Goal: Entertainment & Leisure: Consume media (video, audio)

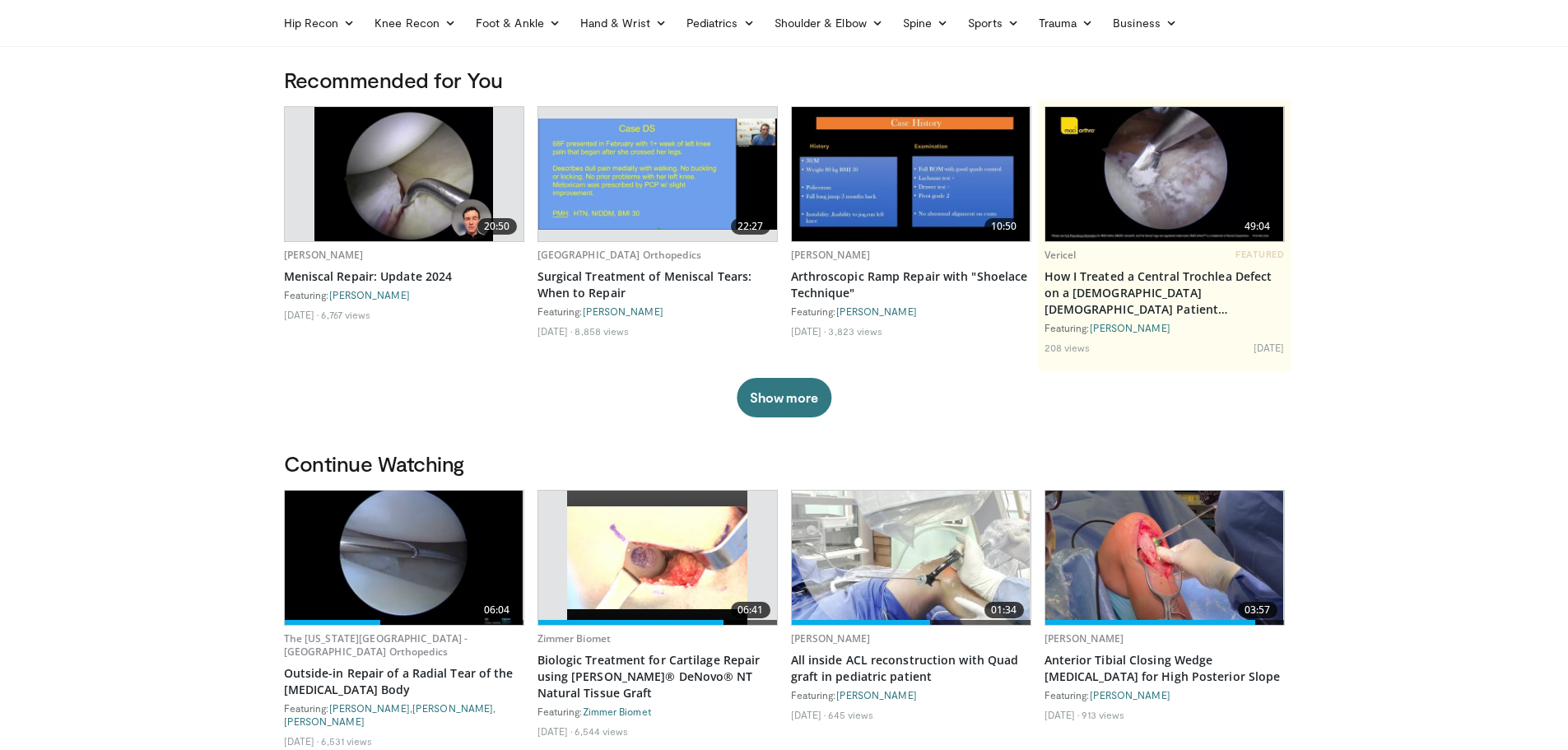
scroll to position [165, 0]
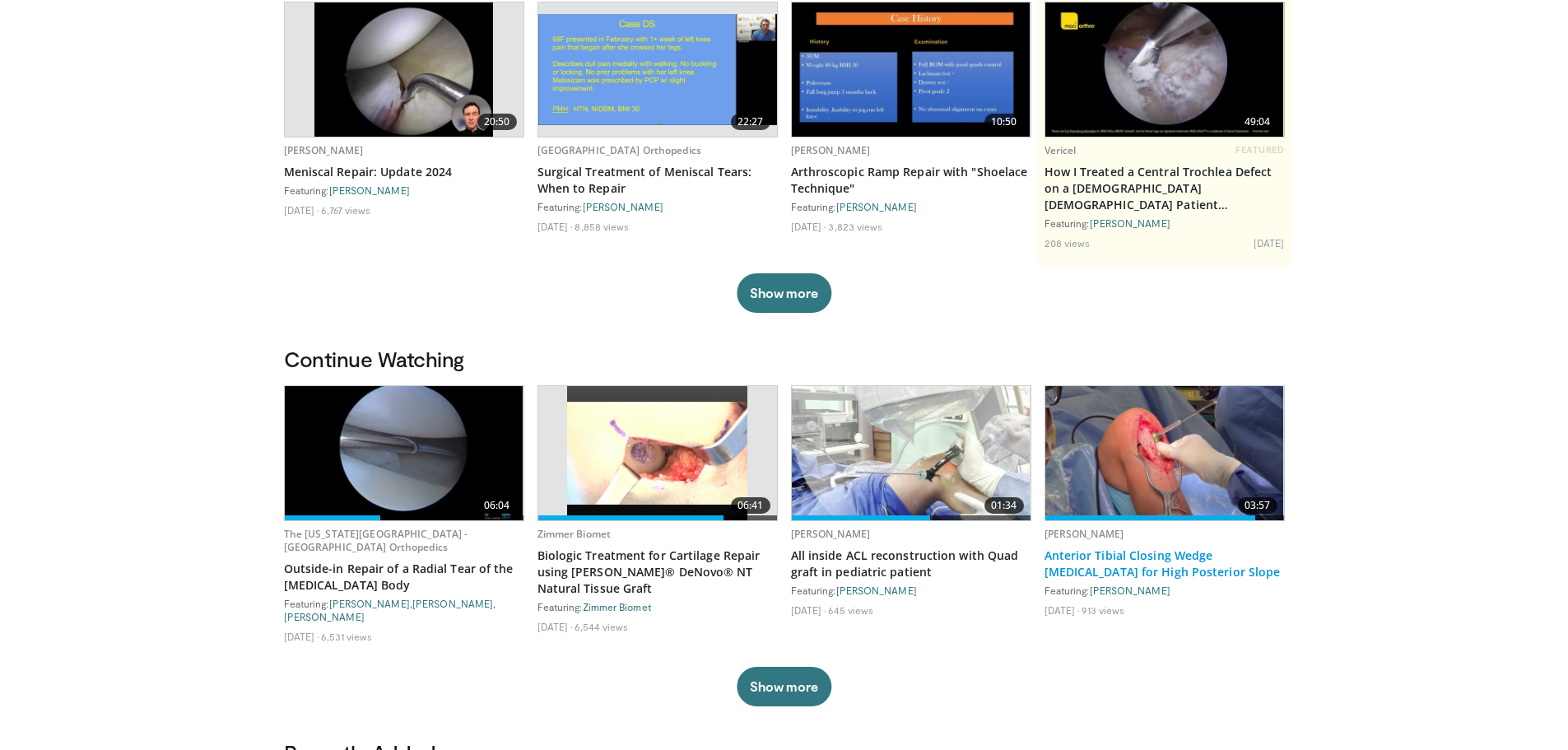
click at [1129, 553] on link "Anterior Tibial Closing Wedge [MEDICAL_DATA] for High Posterior Slope" at bounding box center [1165, 563] width 240 height 33
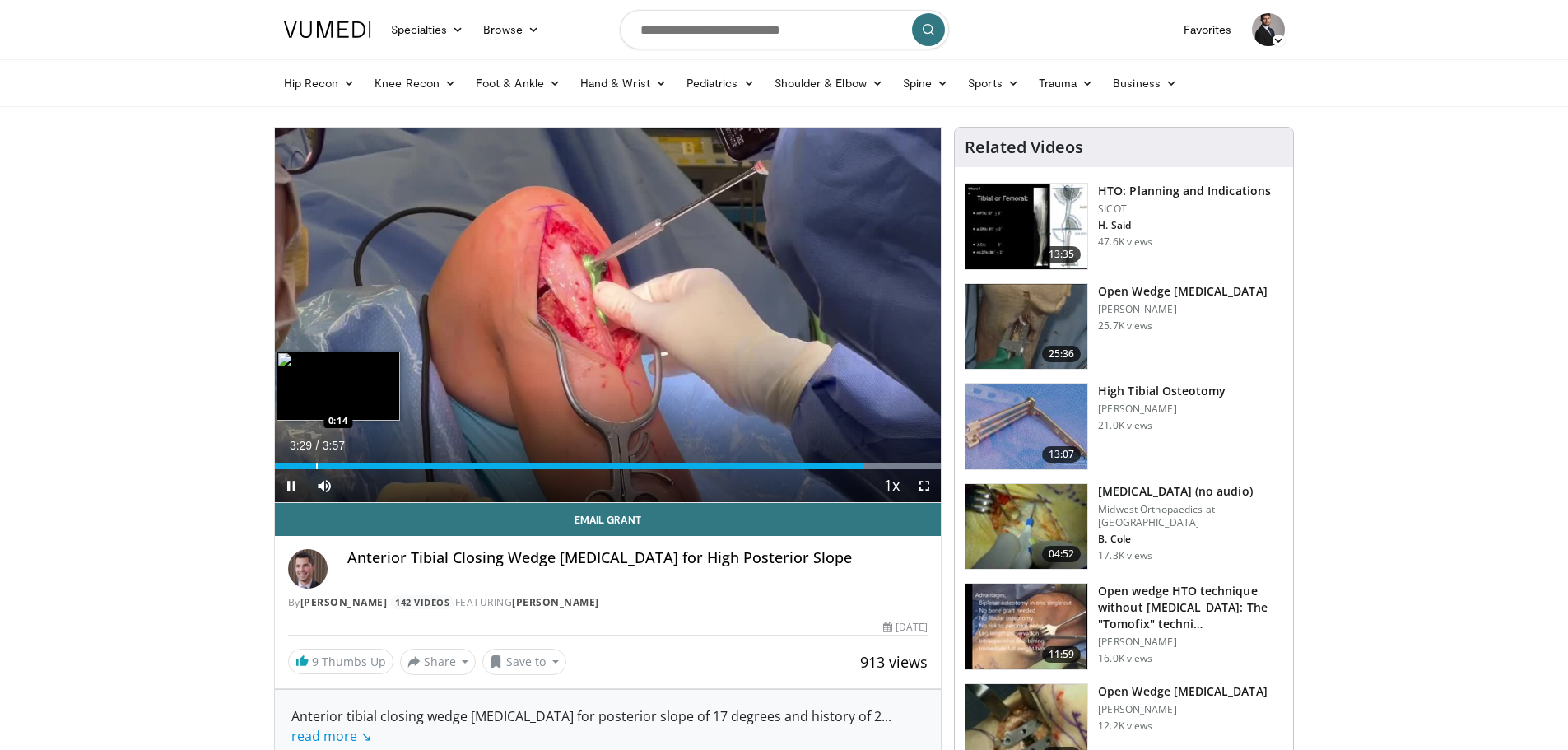
click at [315, 461] on div "Loaded : 100.00% 3:29 0:14" at bounding box center [607, 461] width 666 height 16
click at [362, 464] on div "Progress Bar" at bounding box center [363, 465] width 2 height 7
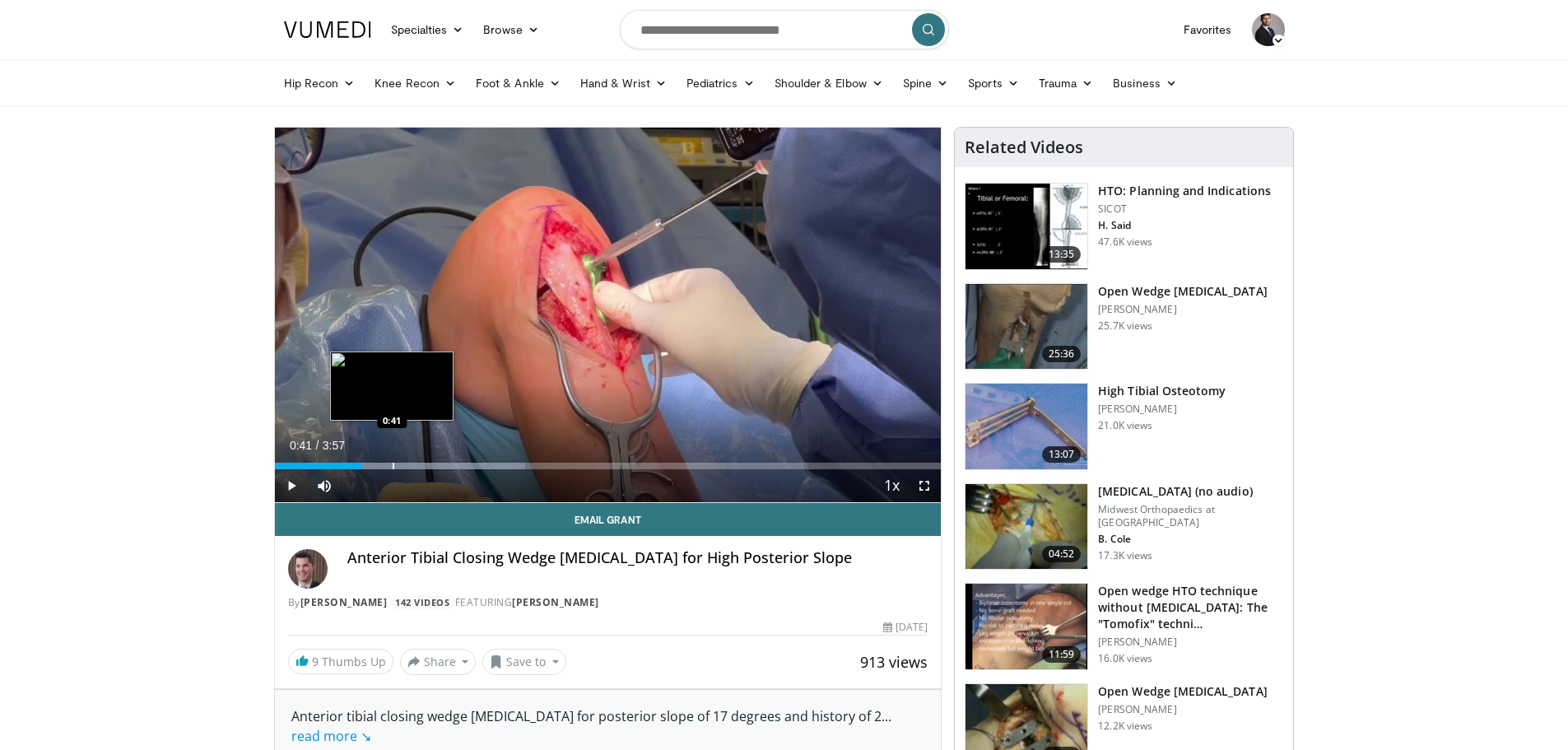
click at [391, 460] on div "Loaded : 37.62% 0:41 0:41" at bounding box center [607, 461] width 666 height 16
click at [443, 463] on div "Progress Bar" at bounding box center [443, 465] width 2 height 7
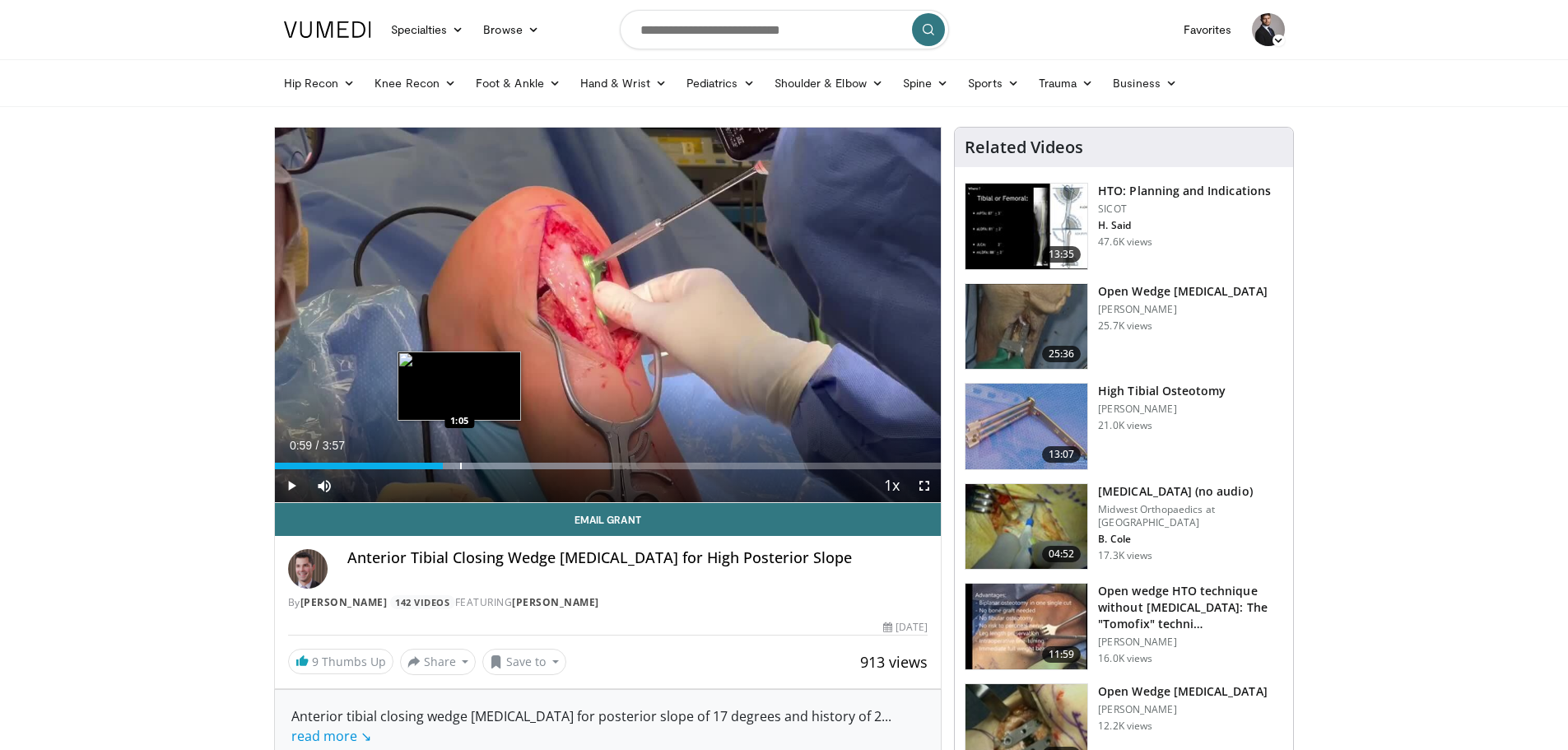
click at [460, 463] on div "Progress Bar" at bounding box center [461, 465] width 2 height 7
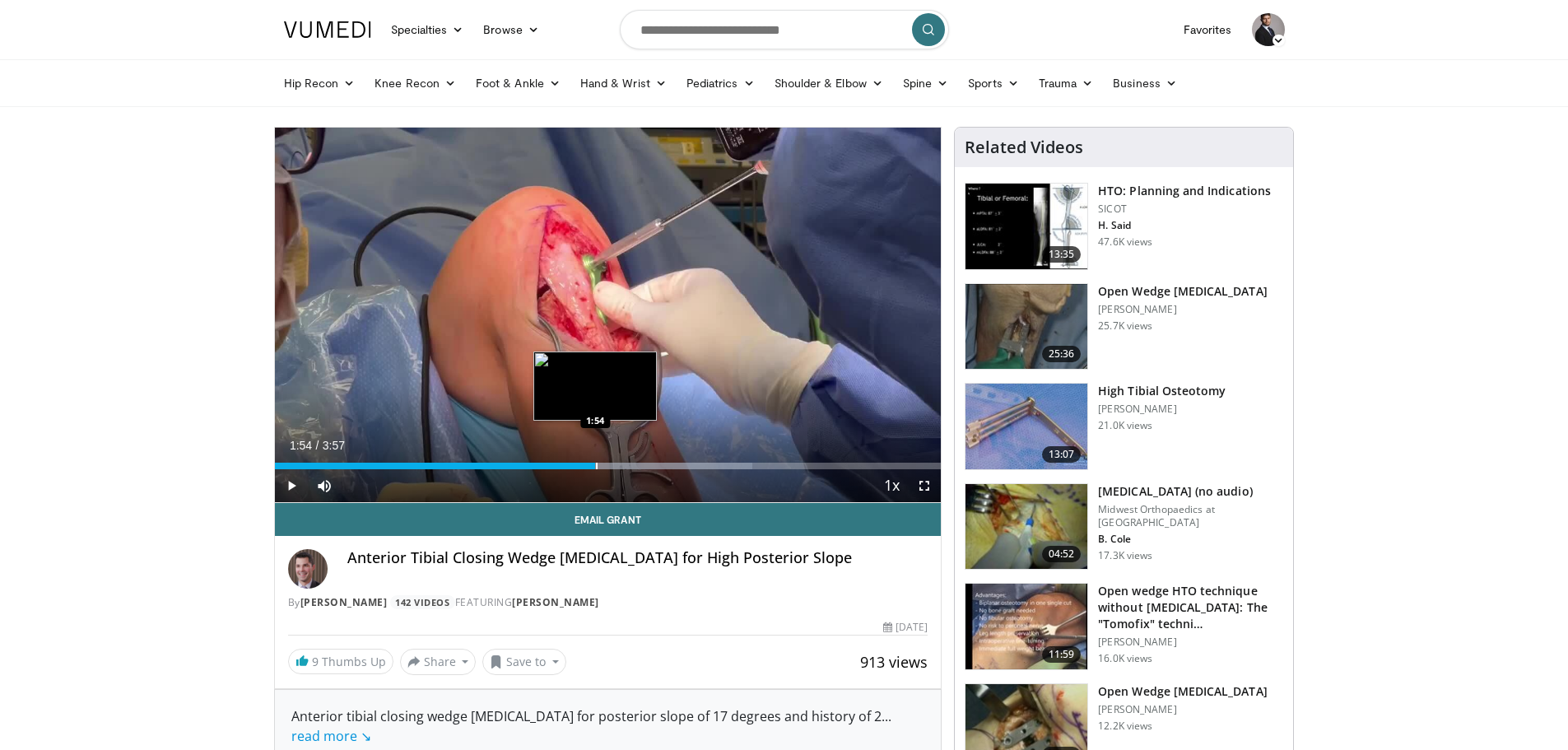
click at [595, 458] on div "Loaded : 71.70% 1:54 1:54" at bounding box center [607, 461] width 666 height 16
click at [617, 457] on div "Loaded : 75.28% 1:54 2:01" at bounding box center [607, 461] width 666 height 16
click at [582, 461] on div "Loaded : 79.47% 2:03 1:49" at bounding box center [607, 461] width 666 height 16
click at [564, 456] on div "Loaded : 79.47% 1:52 1:43" at bounding box center [607, 461] width 666 height 16
click at [570, 460] on div "Loaded : 79.47% 1:44 1:45" at bounding box center [607, 461] width 666 height 16
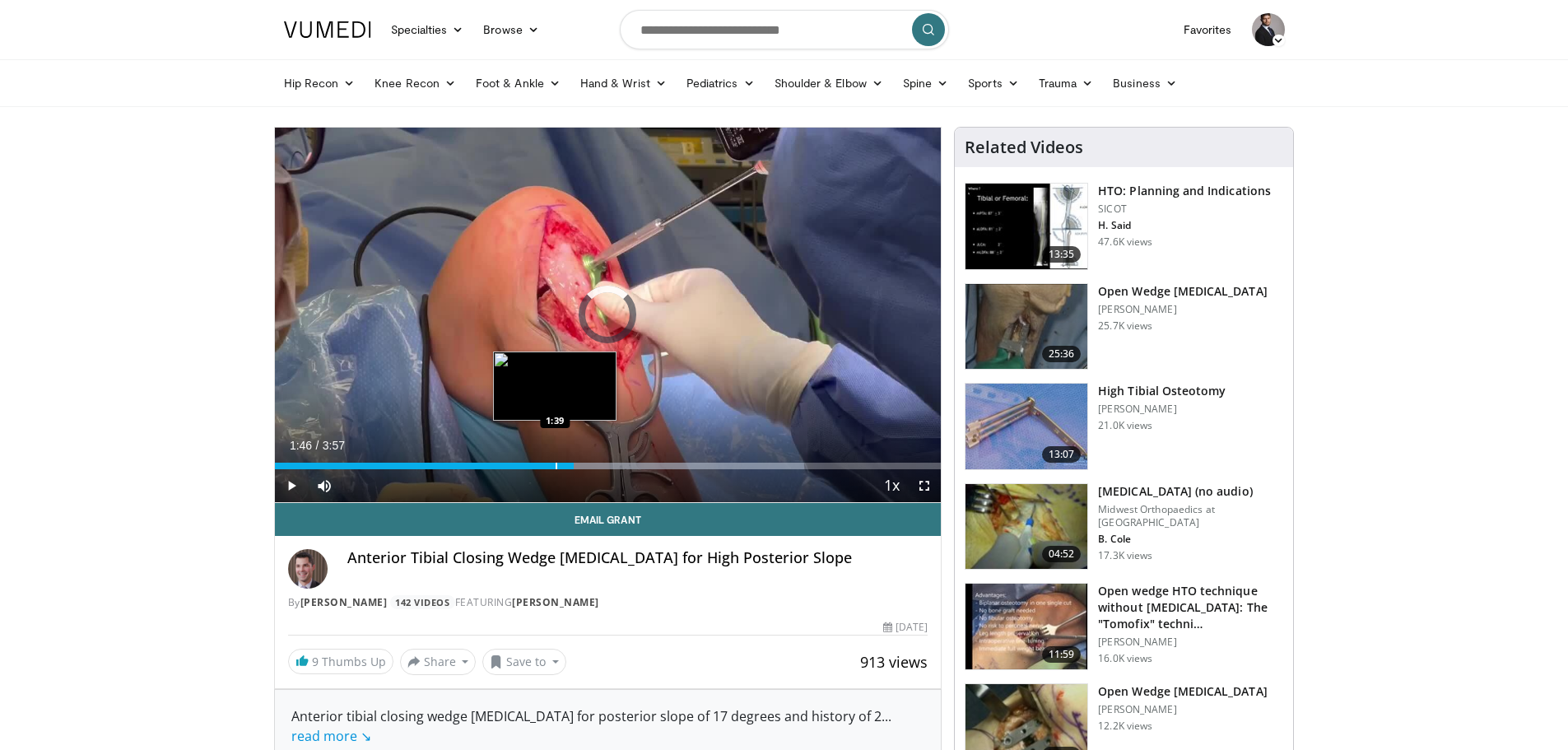
click at [554, 461] on div "Loaded : 79.47% 1:46 1:39" at bounding box center [607, 461] width 666 height 16
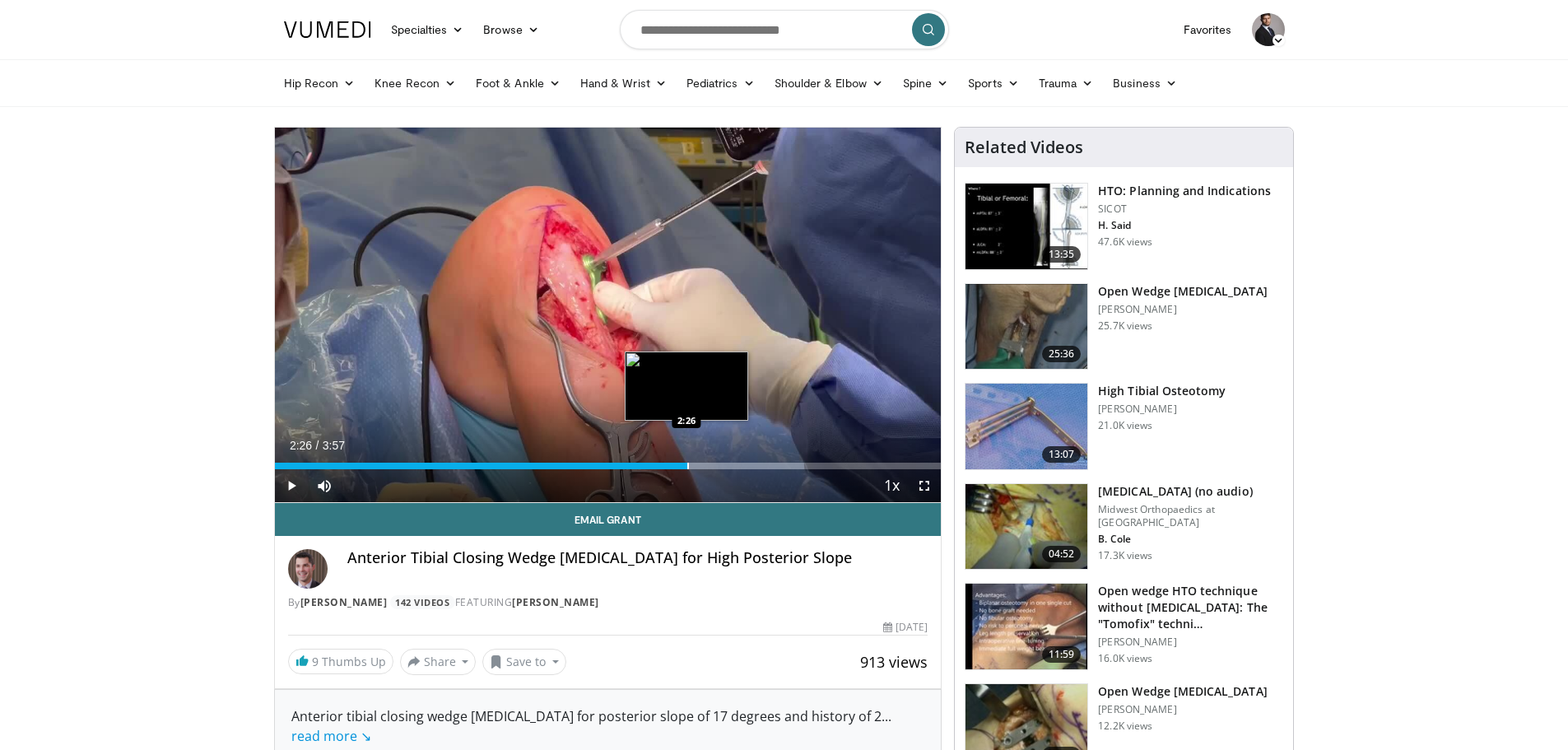
click at [688, 459] on div "Loaded : 79.47% 2:26 2:26" at bounding box center [607, 461] width 666 height 16
click at [708, 465] on div "Progress Bar" at bounding box center [709, 465] width 2 height 7
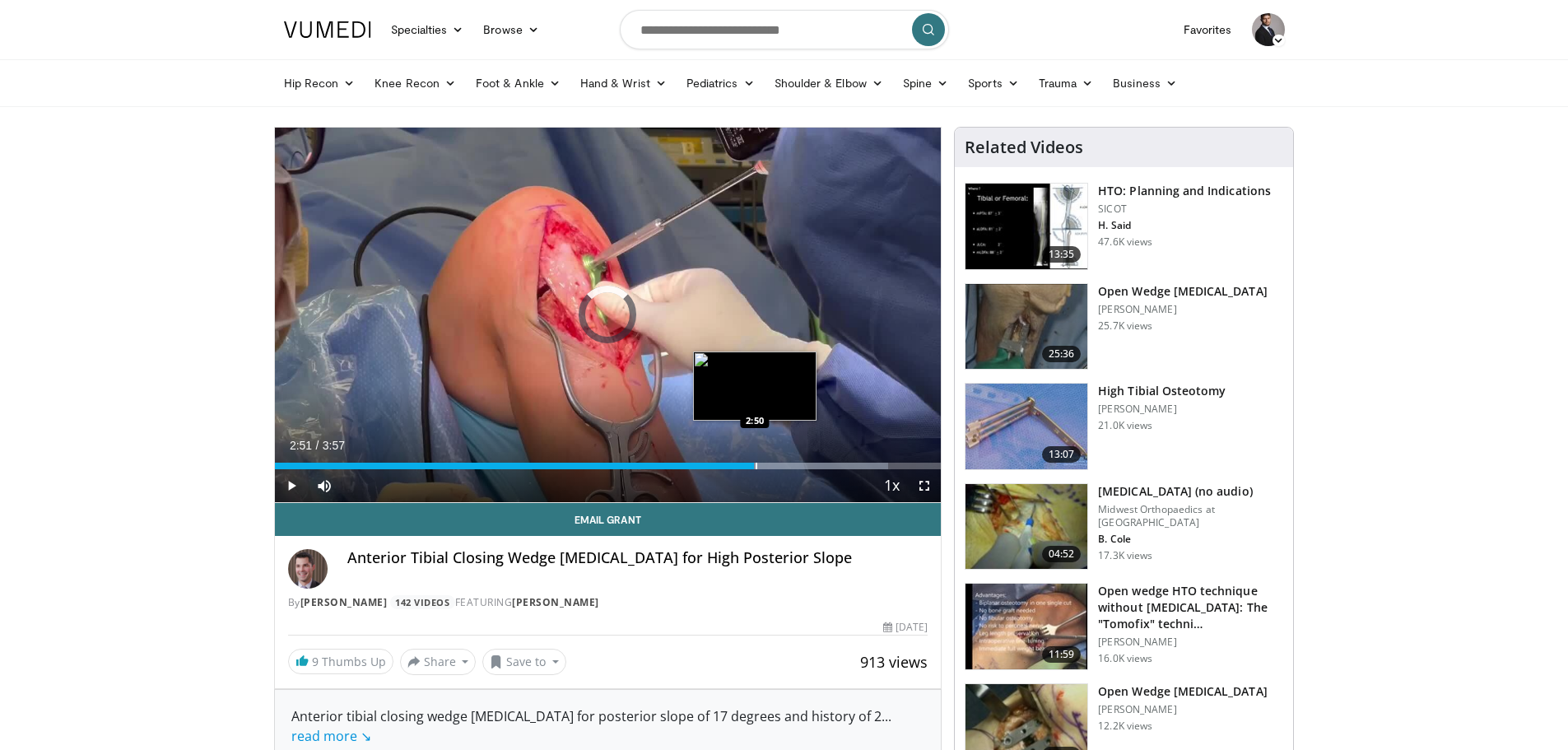
click at [757, 462] on div "Loaded : 92.02% 2:51 2:50" at bounding box center [607, 461] width 666 height 16
click at [776, 466] on div "Progress Bar" at bounding box center [777, 465] width 2 height 7
click at [798, 467] on div "Progress Bar" at bounding box center [798, 465] width 2 height 7
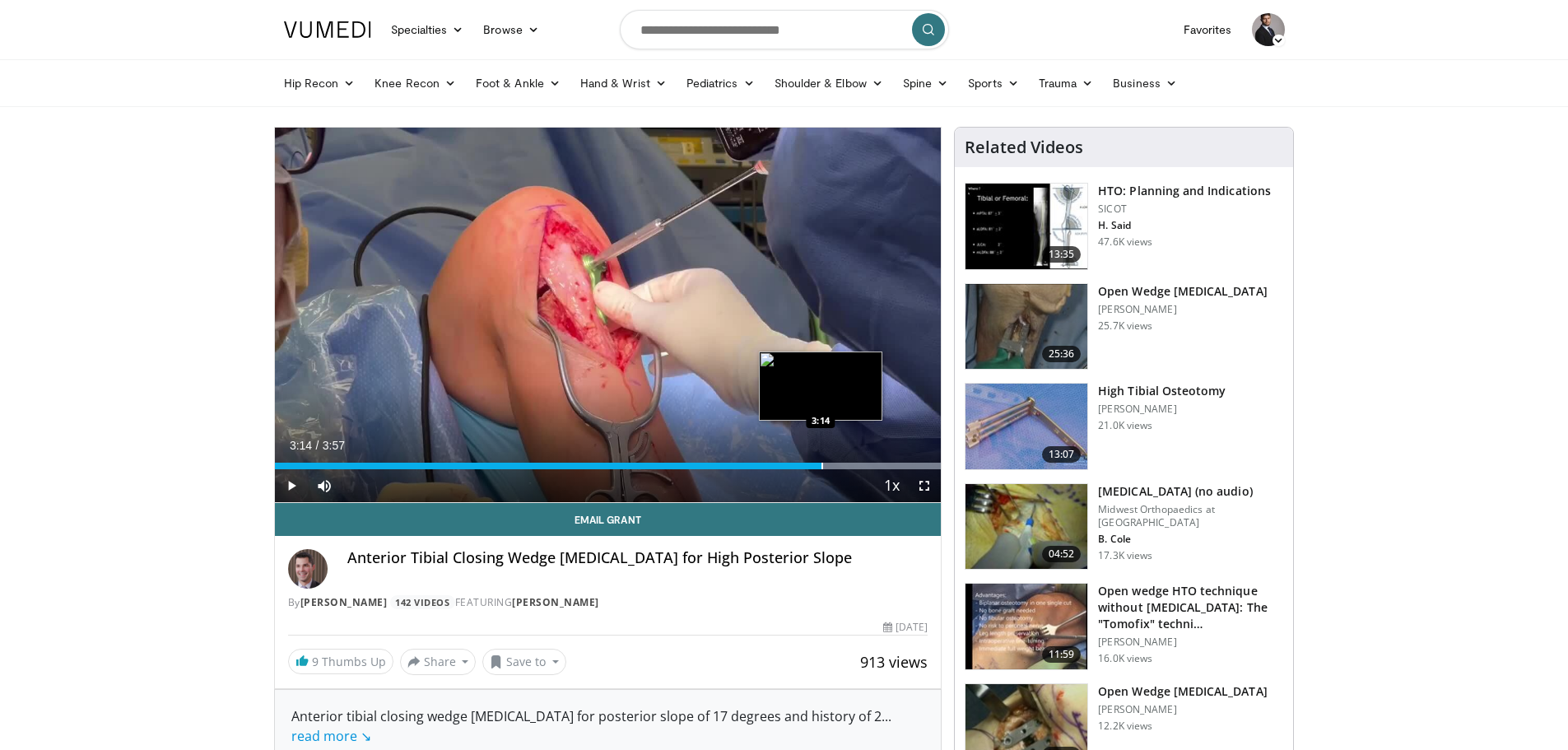
click at [822, 464] on div "Progress Bar" at bounding box center [823, 465] width 2 height 7
click at [836, 464] on div "Progress Bar" at bounding box center [837, 465] width 2 height 7
click at [829, 467] on div "Progress Bar" at bounding box center [830, 465] width 2 height 7
click at [867, 463] on div "Progress Bar" at bounding box center [868, 465] width 2 height 7
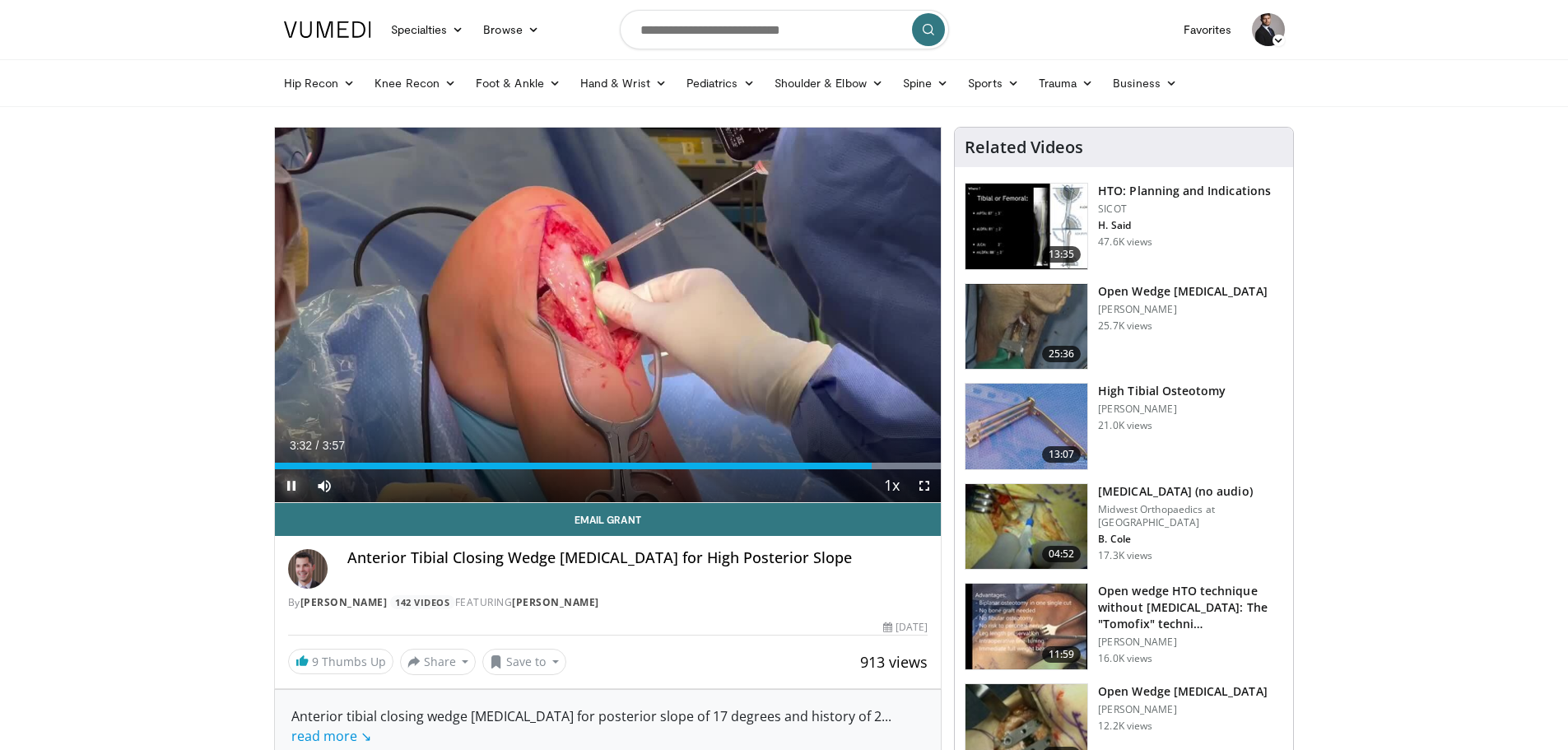
click at [290, 482] on span "Video Player" at bounding box center [291, 484] width 33 height 33
